Goal: Information Seeking & Learning: Learn about a topic

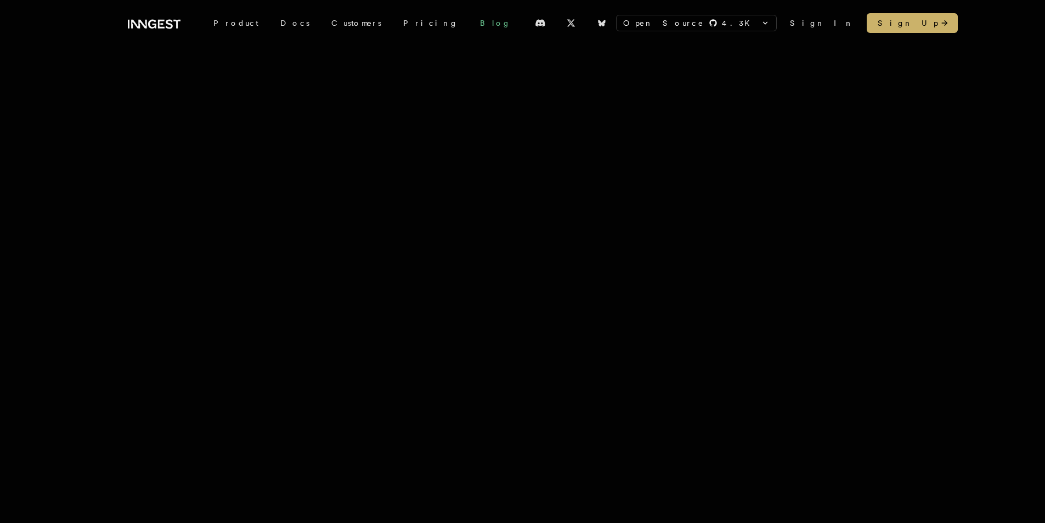
click at [469, 22] on link "Blog" at bounding box center [495, 23] width 53 height 20
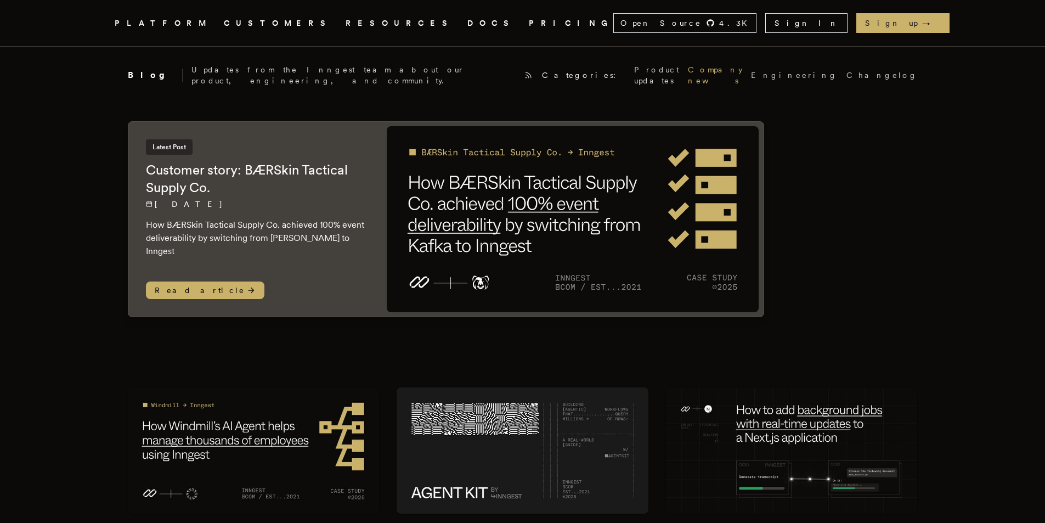
click at [688, 73] on link "Company news" at bounding box center [715, 75] width 54 height 22
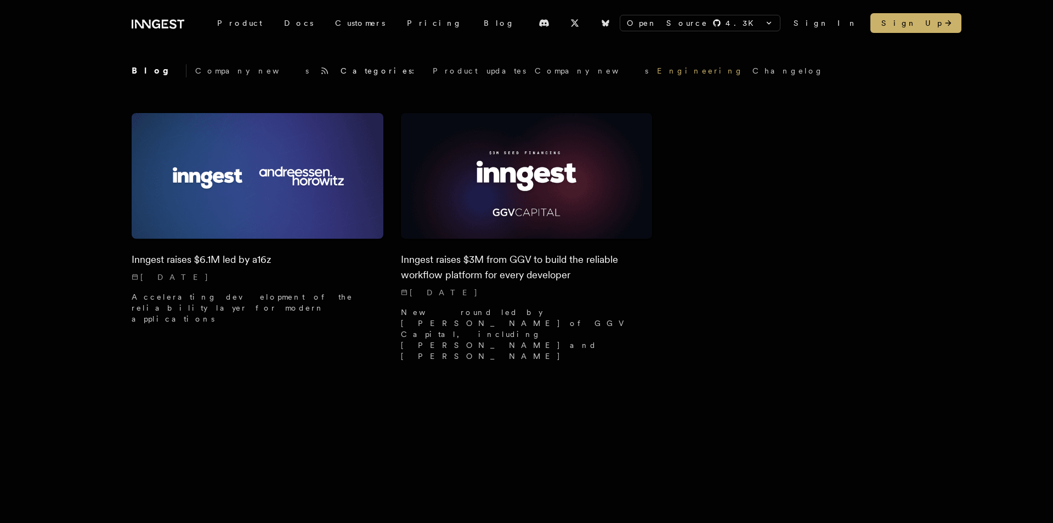
click at [657, 69] on link "Engineering" at bounding box center [700, 70] width 87 height 11
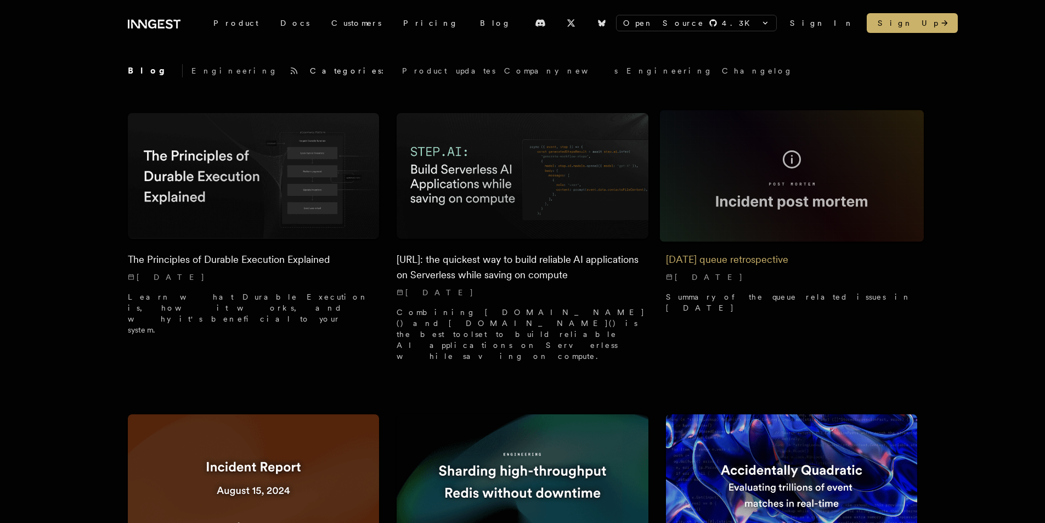
click at [804, 158] on img at bounding box center [791, 176] width 264 height 132
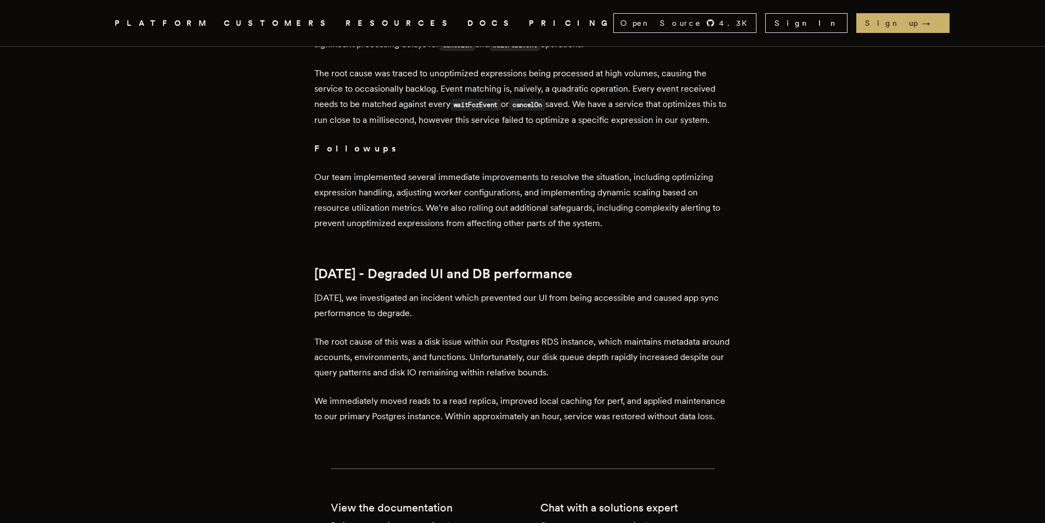
scroll to position [2851, 0]
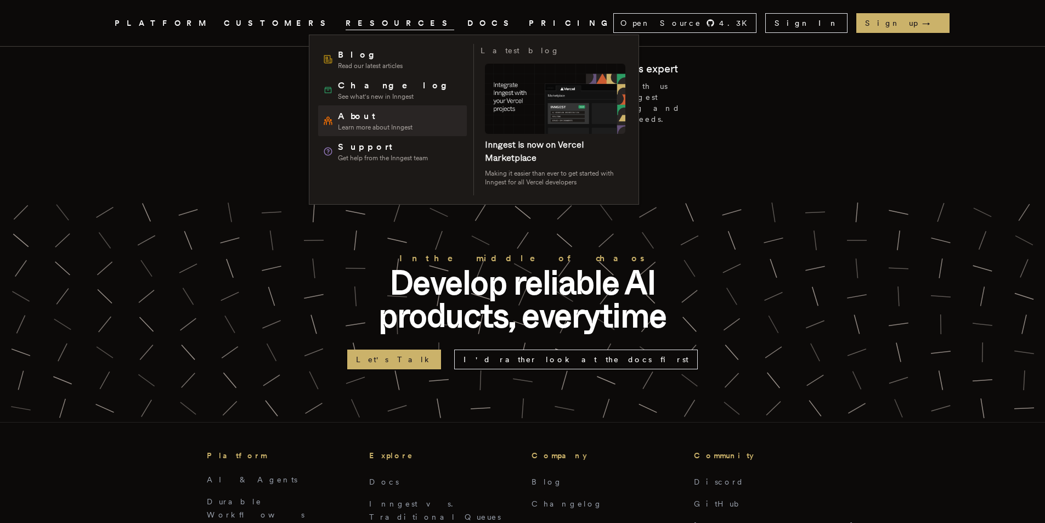
click at [369, 115] on span "About" at bounding box center [375, 116] width 75 height 13
